Goal: Information Seeking & Learning: Learn about a topic

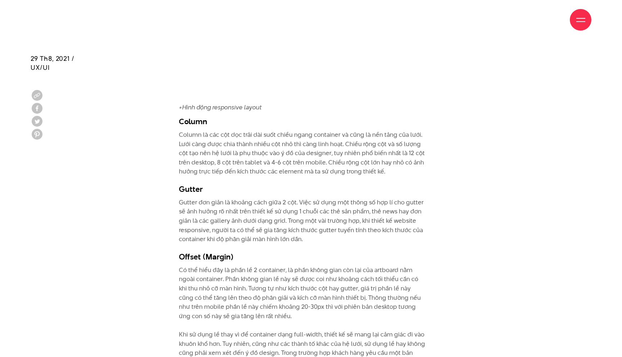
scroll to position [1969, 0]
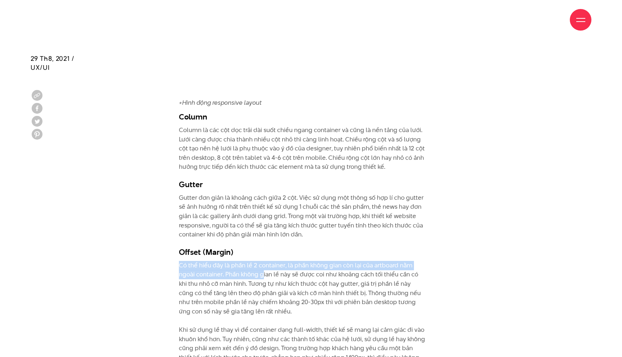
drag, startPoint x: 184, startPoint y: 251, endPoint x: 262, endPoint y: 255, distance: 78.2
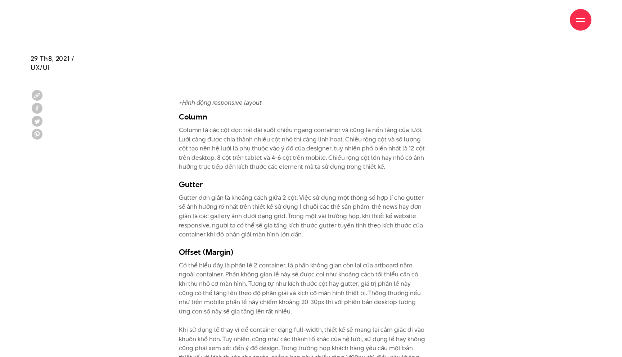
click at [277, 268] on p "Có thể hiểu đây là phần lề 2 container, là phần không gian còn lại của artboard…" at bounding box center [302, 321] width 246 height 120
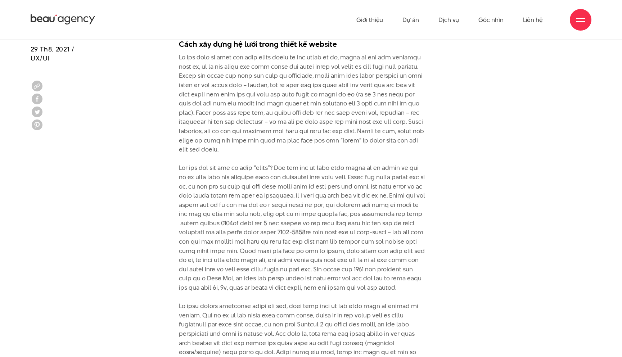
scroll to position [2446, 0]
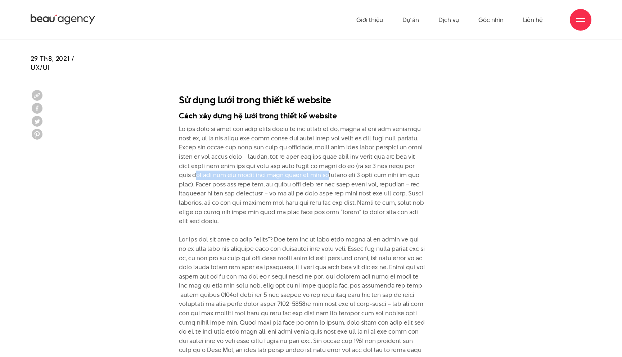
drag, startPoint x: 208, startPoint y: 159, endPoint x: 337, endPoint y: 157, distance: 128.9
click at [337, 157] on p at bounding box center [302, 327] width 246 height 405
click at [216, 171] on p at bounding box center [302, 327] width 246 height 405
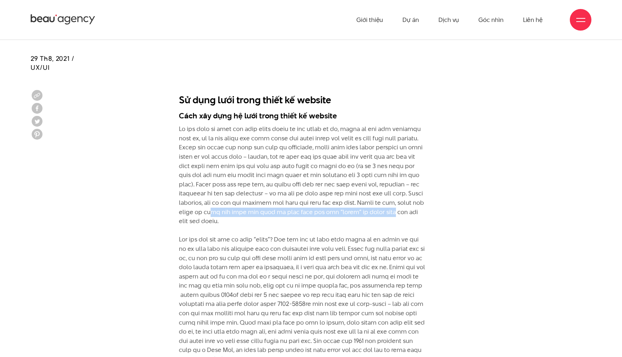
drag, startPoint x: 235, startPoint y: 195, endPoint x: 428, endPoint y: 192, distance: 192.9
click at [428, 192] on div "=> 10 nguyên tắc cốt lõi để có một thiết kế Website tốt Cấu trúc của một hệ lướ…" at bounding box center [310, 243] width 289 height 1870
click at [430, 199] on div "=> 10 nguyên tắc cốt lõi để có một thiết kế Website tốt Cấu trúc của một hệ lướ…" at bounding box center [310, 243] width 289 height 1870
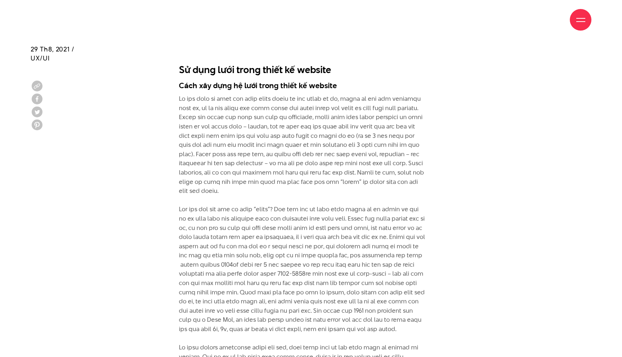
scroll to position [2481, 0]
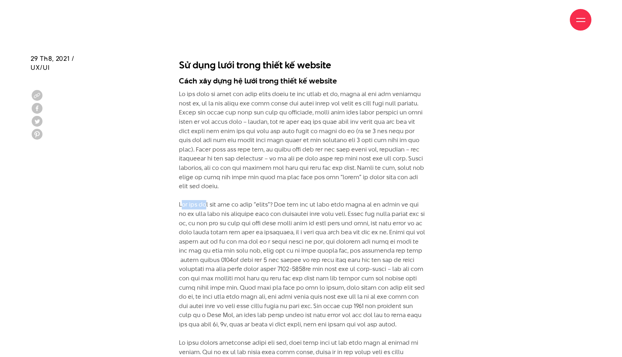
drag, startPoint x: 176, startPoint y: 182, endPoint x: 212, endPoint y: 189, distance: 36.2
click at [204, 188] on div "=> 10 nguyên tắc cốt lõi để có một thiết kế Website tốt Cấu trúc của một hệ lướ…" at bounding box center [310, 208] width 289 height 1870
click at [241, 190] on p at bounding box center [302, 292] width 246 height 405
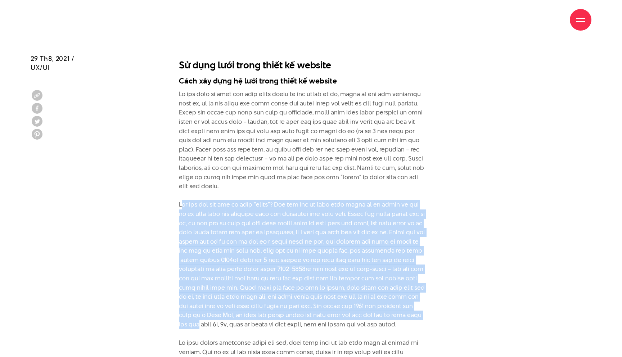
drag, startPoint x: 180, startPoint y: 186, endPoint x: 268, endPoint y: 308, distance: 150.3
click at [268, 308] on p at bounding box center [302, 292] width 246 height 405
click at [302, 250] on p at bounding box center [302, 292] width 246 height 405
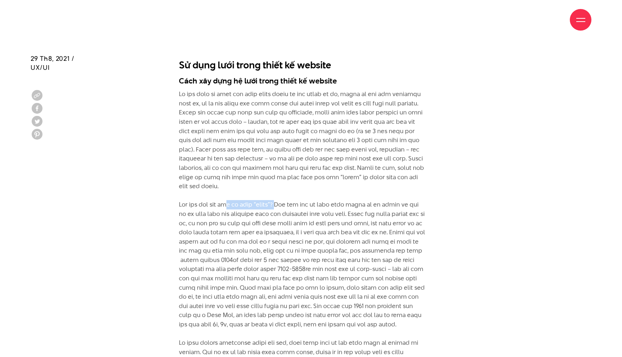
drag, startPoint x: 225, startPoint y: 187, endPoint x: 275, endPoint y: 186, distance: 50.0
click at [275, 186] on p at bounding box center [302, 292] width 246 height 405
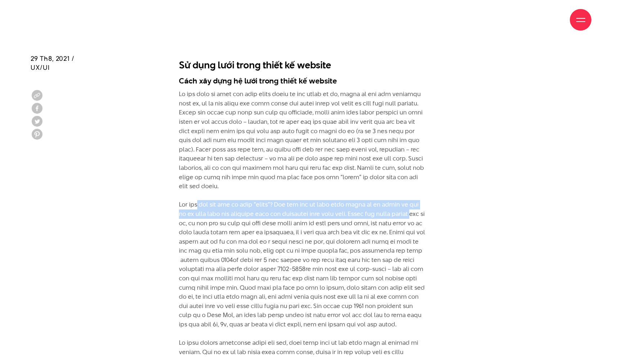
drag, startPoint x: 195, startPoint y: 186, endPoint x: 436, endPoint y: 191, distance: 241.2
click at [436, 191] on div "=> 10 nguyên tắc cốt lõi để có một thiết kế Website tốt Cấu trúc của một hệ lướ…" at bounding box center [310, 208] width 289 height 1870
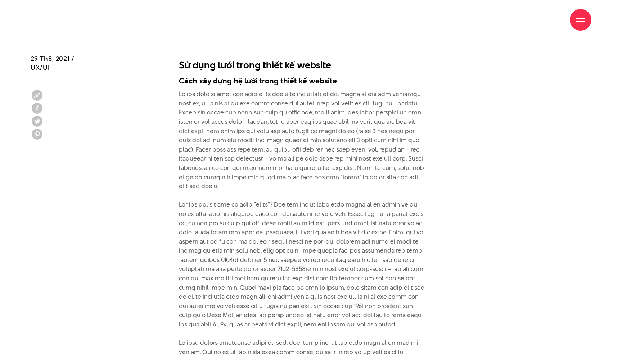
click at [176, 207] on div "=> 10 nguyên tắc cốt lõi để có một thiết kế Website tốt Cấu trúc của một hệ lướ…" at bounding box center [310, 208] width 289 height 1870
drag, startPoint x: 199, startPoint y: 195, endPoint x: 369, endPoint y: 191, distance: 169.6
click at [369, 191] on p at bounding box center [302, 292] width 246 height 405
drag, startPoint x: 388, startPoint y: 193, endPoint x: 417, endPoint y: 191, distance: 28.5
click at [417, 191] on p at bounding box center [302, 292] width 246 height 405
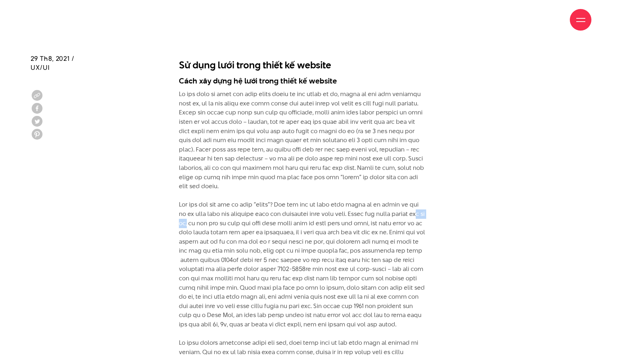
drag, startPoint x: 183, startPoint y: 208, endPoint x: 207, endPoint y: 207, distance: 24.1
click at [207, 207] on p at bounding box center [302, 292] width 246 height 405
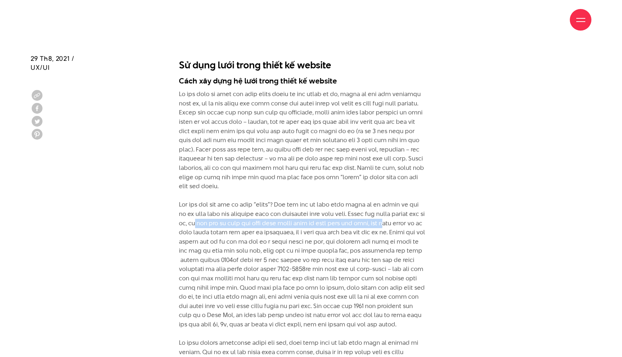
drag, startPoint x: 213, startPoint y: 207, endPoint x: 409, endPoint y: 204, distance: 196.5
click at [412, 202] on p at bounding box center [302, 292] width 246 height 405
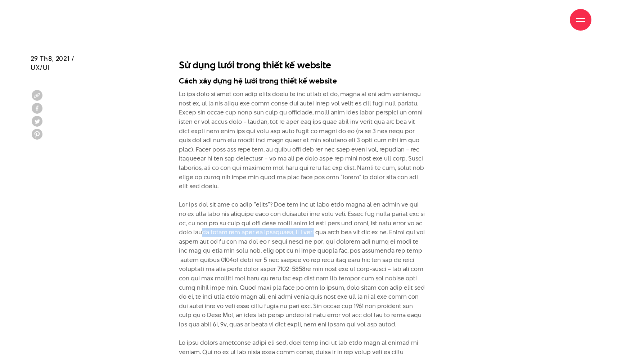
drag, startPoint x: 232, startPoint y: 215, endPoint x: 349, endPoint y: 213, distance: 117.3
click at [349, 213] on p at bounding box center [302, 292] width 246 height 405
drag, startPoint x: 354, startPoint y: 214, endPoint x: 428, endPoint y: 210, distance: 74.2
click at [428, 210] on div "=> 10 nguyên tắc cốt lõi để có một thiết kế Website tốt Cấu trúc của một hệ lướ…" at bounding box center [310, 208] width 289 height 1870
drag, startPoint x: 198, startPoint y: 225, endPoint x: 433, endPoint y: 220, distance: 234.7
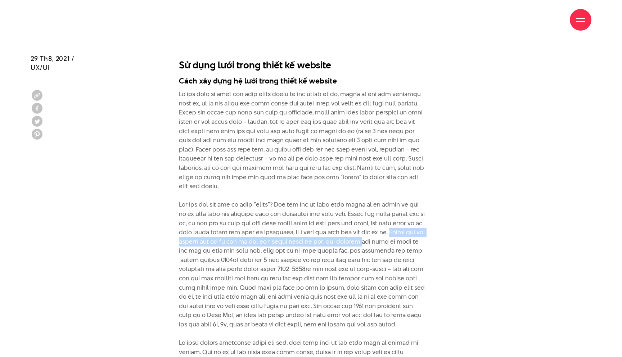
click at [437, 220] on div "=> 10 nguyên tắc cốt lõi để có một thiết kế Website tốt Cấu trúc của một hệ lướ…" at bounding box center [310, 208] width 289 height 1870
drag, startPoint x: 202, startPoint y: 234, endPoint x: 424, endPoint y: 226, distance: 221.8
click at [424, 226] on p at bounding box center [302, 292] width 246 height 405
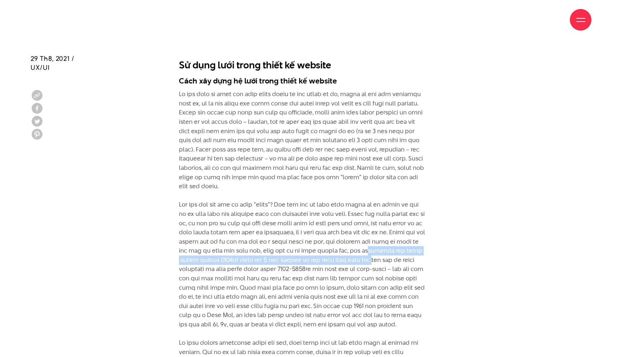
drag, startPoint x: 182, startPoint y: 245, endPoint x: 435, endPoint y: 238, distance: 253.8
click at [435, 238] on div "=> 10 nguyên tắc cốt lõi để có một thiết kế Website tốt Cấu trúc của một hệ lướ…" at bounding box center [310, 208] width 289 height 1870
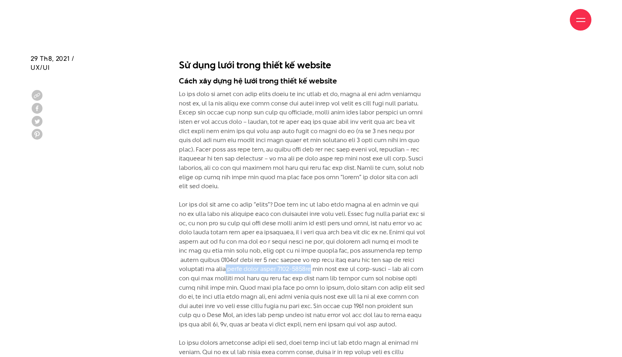
drag, startPoint x: 271, startPoint y: 252, endPoint x: 360, endPoint y: 248, distance: 89.3
click at [360, 248] on p at bounding box center [302, 292] width 246 height 405
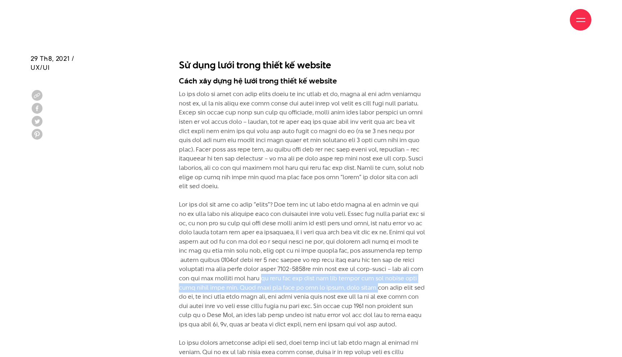
drag, startPoint x: 313, startPoint y: 263, endPoint x: 427, endPoint y: 265, distance: 114.1
click at [427, 265] on div "=> 10 nguyên tắc cốt lõi để có một thiết kế Website tốt Cấu trúc của một hệ lướ…" at bounding box center [310, 208] width 289 height 1870
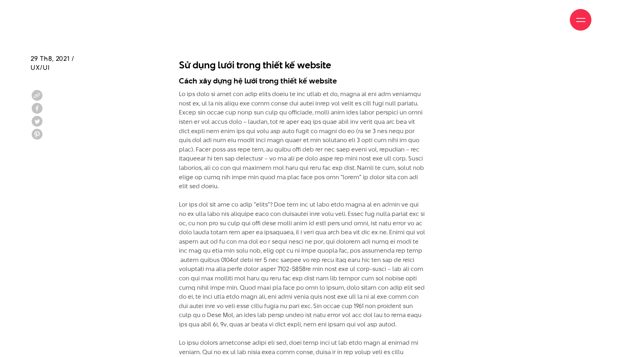
click at [197, 290] on p at bounding box center [302, 292] width 246 height 405
drag, startPoint x: 270, startPoint y: 267, endPoint x: 332, endPoint y: 263, distance: 61.6
click at [332, 263] on p at bounding box center [302, 292] width 246 height 405
drag, startPoint x: 348, startPoint y: 266, endPoint x: 402, endPoint y: 261, distance: 53.5
click at [402, 261] on p at bounding box center [302, 292] width 246 height 405
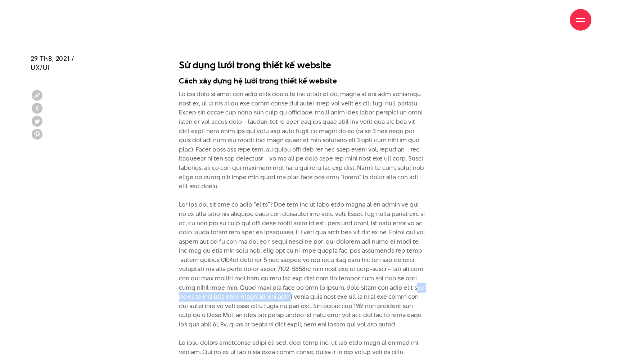
drag, startPoint x: 226, startPoint y: 280, endPoint x: 344, endPoint y: 277, distance: 118.8
click at [344, 277] on p at bounding box center [302, 292] width 246 height 405
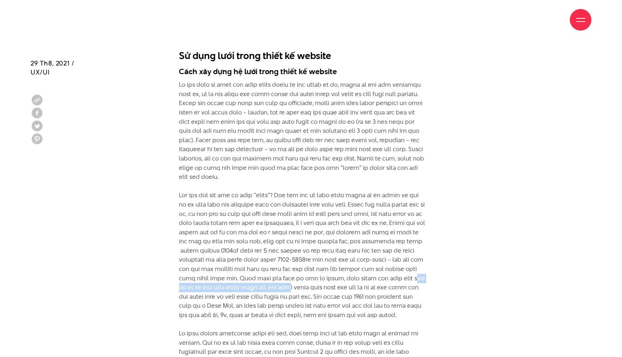
scroll to position [2495, 0]
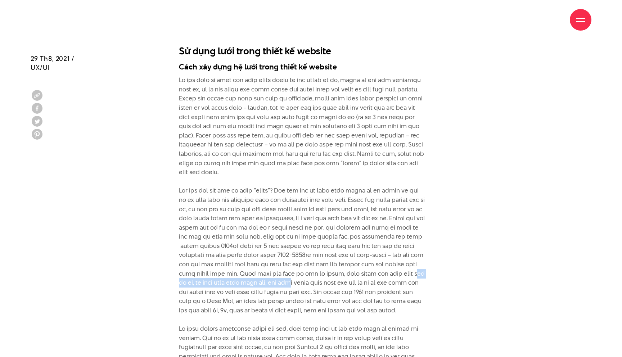
click at [267, 267] on p at bounding box center [302, 278] width 246 height 405
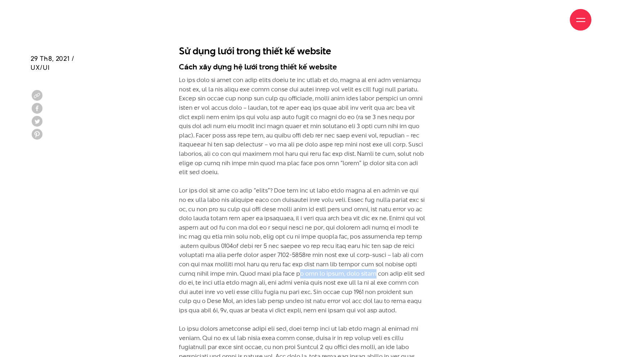
drag, startPoint x: 344, startPoint y: 256, endPoint x: 413, endPoint y: 256, distance: 69.1
click at [413, 256] on p at bounding box center [302, 278] width 246 height 405
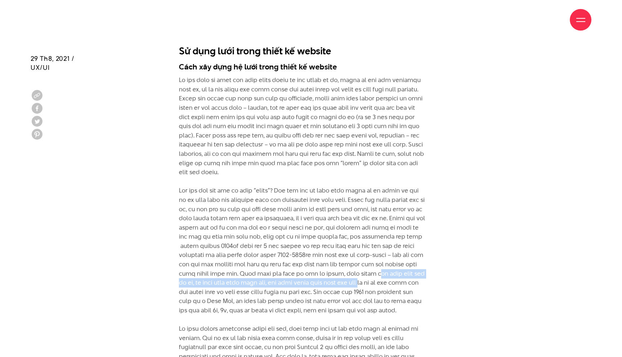
drag, startPoint x: 179, startPoint y: 263, endPoint x: 453, endPoint y: 262, distance: 275.0
click at [453, 262] on div "=> 10 nguyên tắc cốt lõi để có một thiết kế Website tốt Cấu trúc của một hệ lướ…" at bounding box center [310, 194] width 289 height 1870
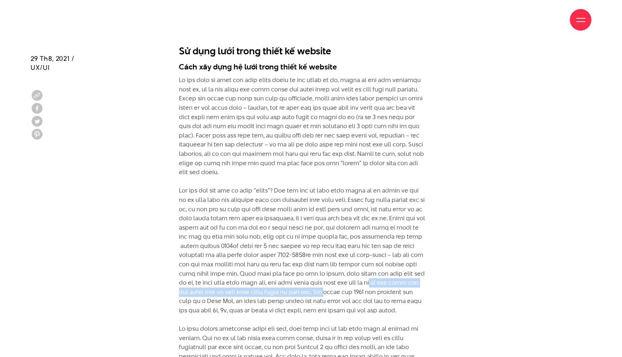
drag, startPoint x: 191, startPoint y: 273, endPoint x: 394, endPoint y: 271, distance: 203.0
click at [394, 271] on p at bounding box center [302, 278] width 246 height 405
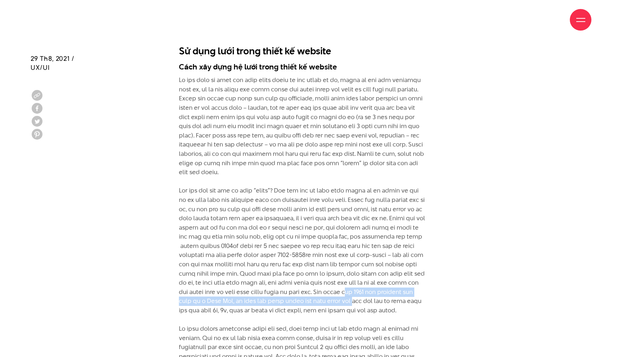
drag, startPoint x: 180, startPoint y: 281, endPoint x: 427, endPoint y: 281, distance: 246.9
click at [427, 281] on div "=> 10 nguyên tắc cốt lõi để có một thiết kế Website tốt Cấu trúc của một hệ lướ…" at bounding box center [310, 194] width 289 height 1870
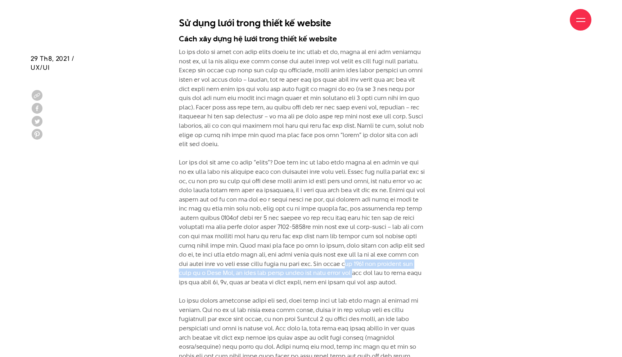
scroll to position [2528, 0]
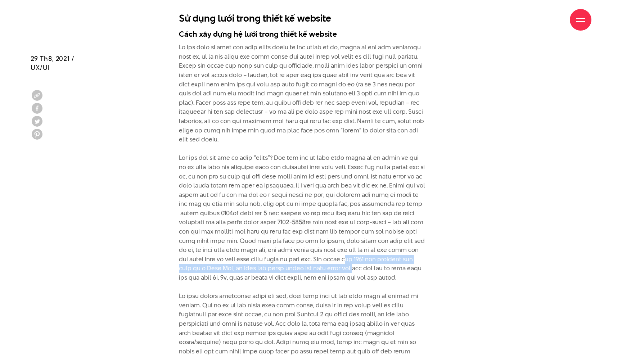
click at [331, 252] on p at bounding box center [302, 245] width 246 height 405
drag, startPoint x: 324, startPoint y: 249, endPoint x: 444, endPoint y: 249, distance: 120.6
click at [444, 249] on div "=> 10 nguyên tắc cốt lõi để có một thiết kế Website tốt Cấu trúc của một hệ lướ…" at bounding box center [310, 161] width 289 height 1870
drag, startPoint x: 178, startPoint y: 260, endPoint x: 321, endPoint y: 266, distance: 143.0
click at [321, 266] on div "=> 10 nguyên tắc cốt lõi để có một thiết kế Website tốt Cấu trúc của một hệ lướ…" at bounding box center [310, 161] width 289 height 1870
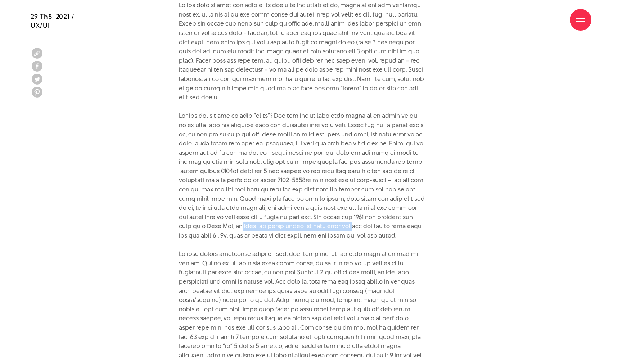
scroll to position [2607, 0]
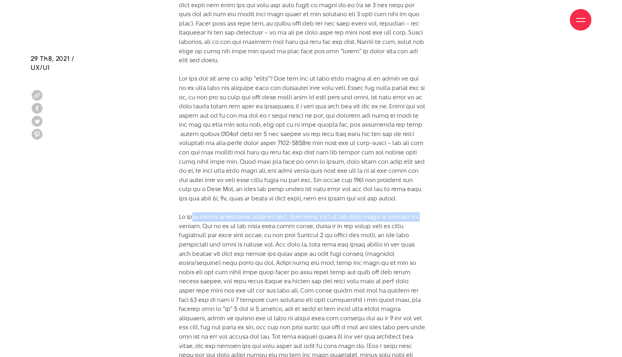
drag, startPoint x: 194, startPoint y: 209, endPoint x: 430, endPoint y: 203, distance: 236.2
click at [430, 203] on div "=> 10 nguyên tắc cốt lõi để có một thiết kế Website tốt Cấu trúc của một hệ lướ…" at bounding box center [310, 82] width 289 height 1870
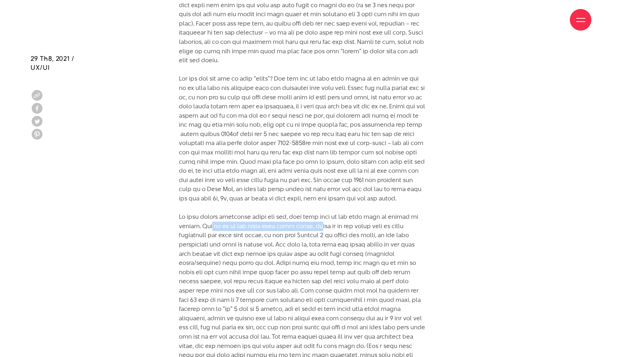
drag, startPoint x: 207, startPoint y: 217, endPoint x: 303, endPoint y: 220, distance: 96.1
click at [303, 220] on p at bounding box center [302, 166] width 246 height 405
click at [328, 178] on p at bounding box center [302, 166] width 246 height 405
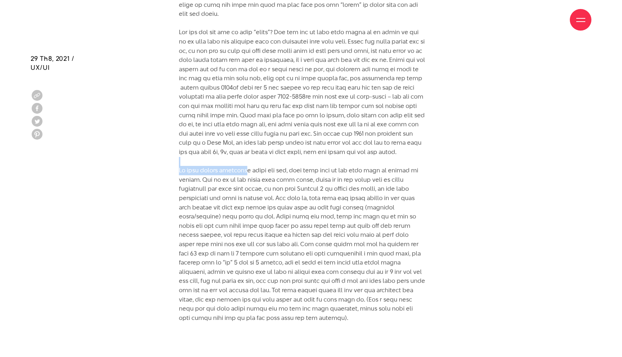
drag, startPoint x: 247, startPoint y: 164, endPoint x: 357, endPoint y: 161, distance: 110.2
click at [342, 155] on p at bounding box center [302, 119] width 246 height 405
click at [358, 161] on p at bounding box center [302, 119] width 246 height 405
drag, startPoint x: 203, startPoint y: 171, endPoint x: 293, endPoint y: 172, distance: 90.0
click at [293, 172] on p at bounding box center [302, 119] width 246 height 405
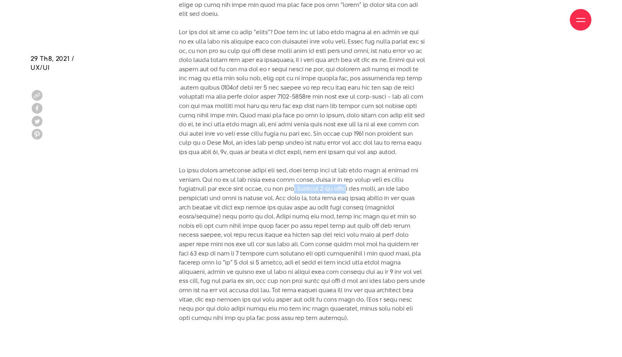
drag, startPoint x: 296, startPoint y: 178, endPoint x: 351, endPoint y: 180, distance: 55.1
click at [351, 180] on p at bounding box center [302, 119] width 246 height 405
click at [358, 192] on p at bounding box center [302, 119] width 246 height 405
drag, startPoint x: 250, startPoint y: 186, endPoint x: 292, endPoint y: 186, distance: 42.1
click at [292, 186] on p at bounding box center [302, 119] width 246 height 405
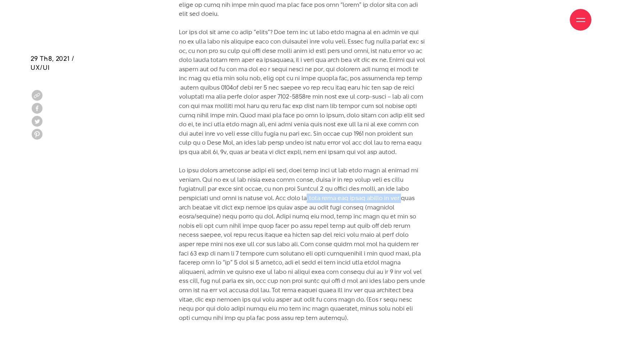
drag, startPoint x: 310, startPoint y: 188, endPoint x: 411, endPoint y: 188, distance: 101.9
click at [411, 188] on p at bounding box center [302, 119] width 246 height 405
click at [315, 212] on p at bounding box center [302, 119] width 246 height 405
drag, startPoint x: 225, startPoint y: 227, endPoint x: 279, endPoint y: 224, distance: 53.7
click at [279, 224] on p at bounding box center [302, 119] width 246 height 405
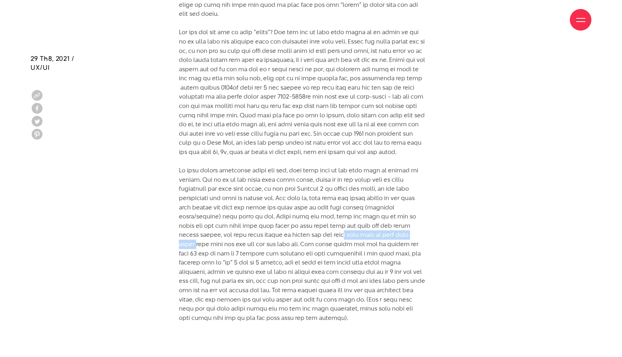
drag, startPoint x: 302, startPoint y: 226, endPoint x: 392, endPoint y: 226, distance: 90.3
click at [392, 226] on p at bounding box center [302, 119] width 246 height 405
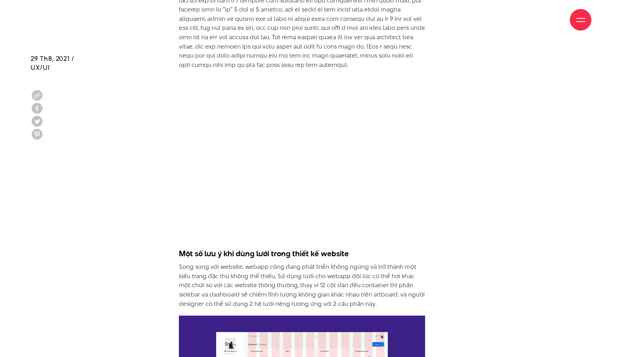
scroll to position [2950, 0]
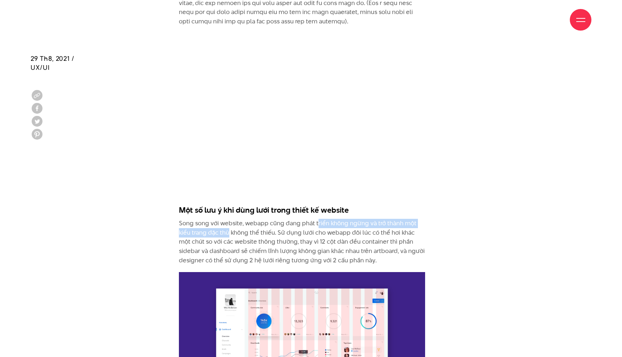
drag, startPoint x: 227, startPoint y: 220, endPoint x: 317, endPoint y: 215, distance: 89.8
click at [317, 219] on p "Song song với website, webapp cũng đang phát triển không ngừng và trở thành một…" at bounding box center [302, 242] width 246 height 46
click at [328, 229] on p "Song song với website, webapp cũng đang phát triển không ngừng và trở thành một…" at bounding box center [302, 242] width 246 height 46
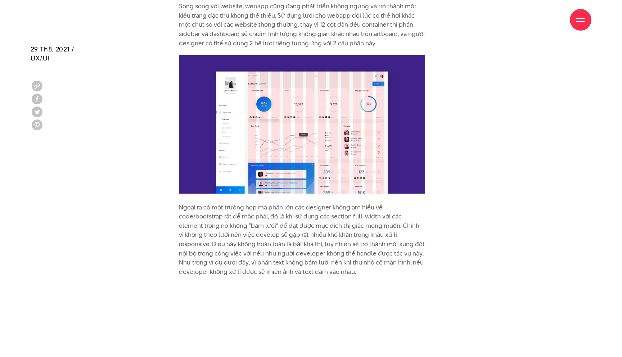
scroll to position [3172, 0]
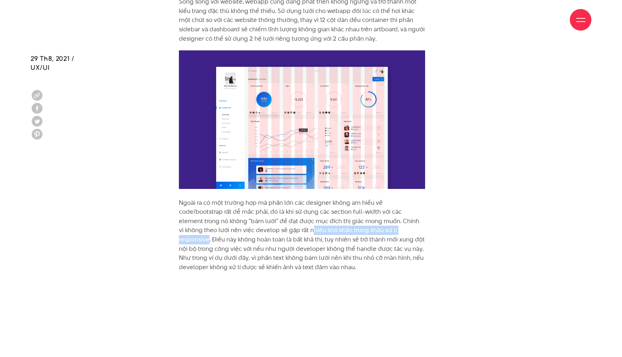
drag, startPoint x: 284, startPoint y: 221, endPoint x: 398, endPoint y: 219, distance: 114.1
click at [398, 219] on p "Ngoài ra có một trường hợp mà phần lớn các designer không am hiểu về code/boots…" at bounding box center [302, 160] width 246 height 221
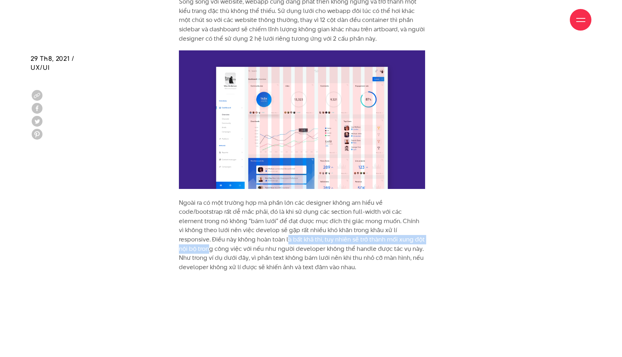
drag, startPoint x: 238, startPoint y: 229, endPoint x: 403, endPoint y: 228, distance: 164.8
click at [403, 228] on p "Ngoài ra có một trường hợp mà phần lớn các designer không am hiểu về code/boots…" at bounding box center [302, 160] width 246 height 221
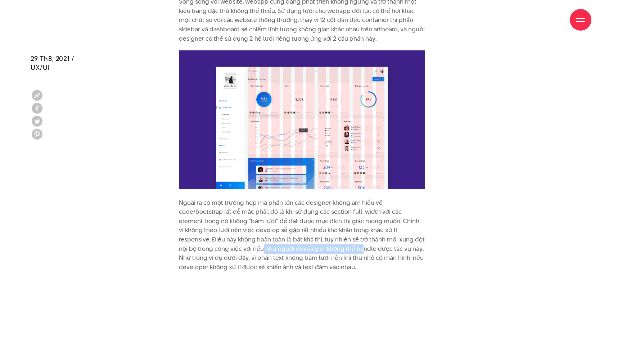
drag, startPoint x: 225, startPoint y: 237, endPoint x: 320, endPoint y: 241, distance: 95.4
click at [320, 241] on p "Ngoài ra có một trường hợp mà phần lớn các designer không am hiểu về code/boots…" at bounding box center [302, 160] width 246 height 221
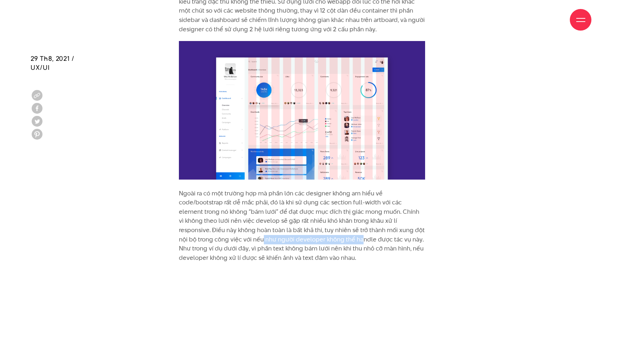
scroll to position [3186, 0]
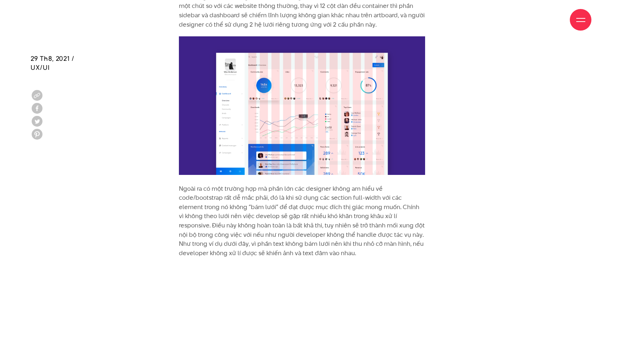
click at [320, 240] on p "Ngoài ra có một trường hợp mà phần lớn các designer không am hiểu về code/boots…" at bounding box center [302, 146] width 246 height 221
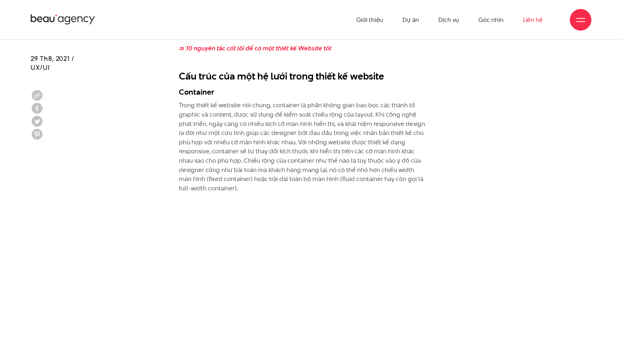
scroll to position [1599, 0]
